Goal: Navigation & Orientation: Find specific page/section

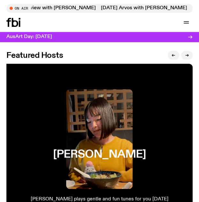
scroll to position [1110, 0]
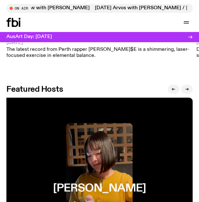
click at [188, 85] on button "button" at bounding box center [187, 89] width 12 height 9
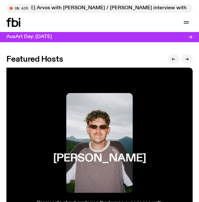
scroll to position [1137, 0]
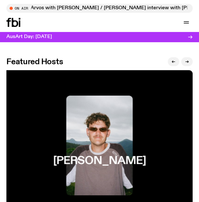
click at [186, 60] on div at bounding box center [180, 62] width 25 height 8
click at [186, 62] on icon "button" at bounding box center [186, 62] width 3 height 0
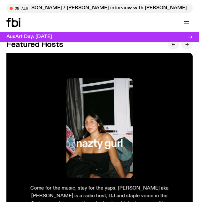
scroll to position [1143, 0]
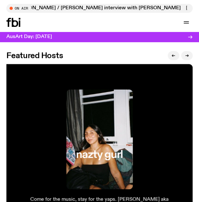
click at [188, 56] on div "Featured Hosts" at bounding box center [99, 58] width 186 height 12
click at [187, 54] on icon "button" at bounding box center [187, 56] width 4 height 4
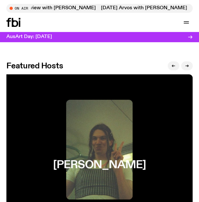
scroll to position [1133, 0]
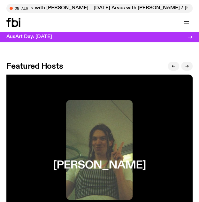
click at [186, 62] on button "button" at bounding box center [187, 66] width 12 height 9
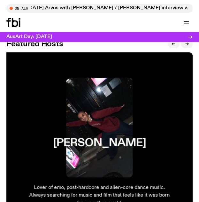
scroll to position [1141, 0]
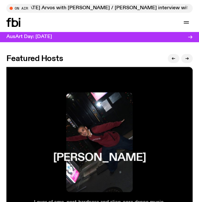
click at [186, 55] on button "button" at bounding box center [187, 58] width 12 height 9
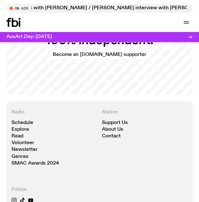
scroll to position [1434, 0]
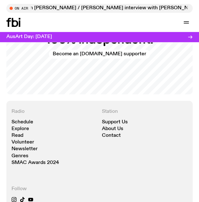
click at [16, 120] on link "Schedule" at bounding box center [23, 122] width 22 height 5
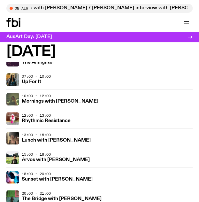
scroll to position [46, 0]
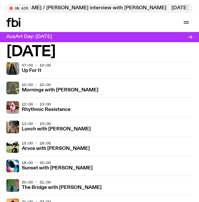
click at [15, 88] on img at bounding box center [12, 87] width 13 height 13
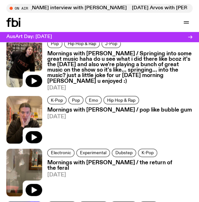
scroll to position [697, 0]
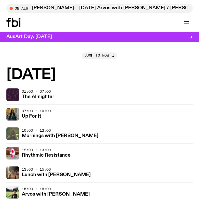
drag, startPoint x: 10, startPoint y: 0, endPoint x: 119, endPoint y: 17, distance: 110.2
click at [119, 17] on div "Schedule Explore Read Volunteer Newsletter On Air [DATE] Arvos with [PERSON_NAM…" at bounding box center [99, 22] width 199 height 19
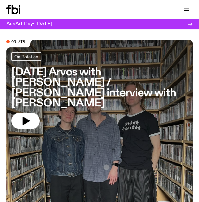
click at [187, 14] on button "button" at bounding box center [186, 9] width 13 height 9
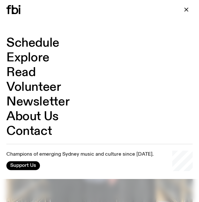
click at [42, 119] on link "About Us" at bounding box center [32, 117] width 52 height 12
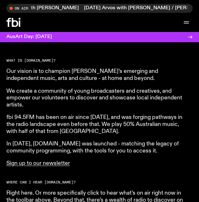
scroll to position [248, 0]
